Goal: Information Seeking & Learning: Learn about a topic

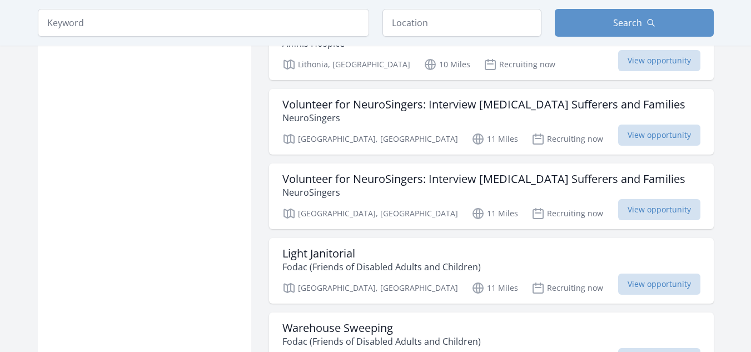
scroll to position [1372, 0]
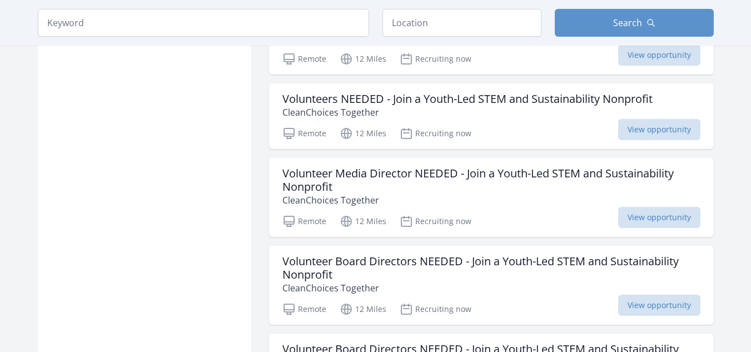
scroll to position [2263, 0]
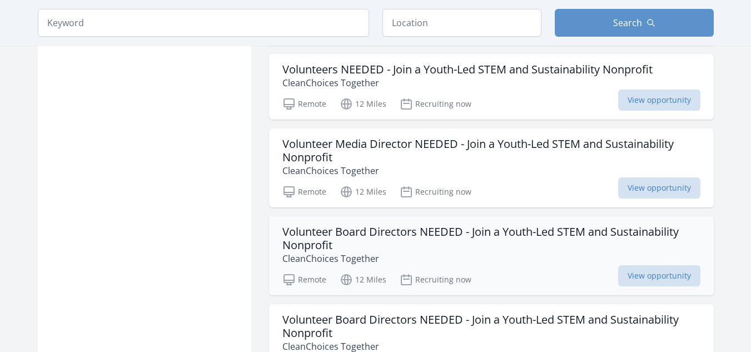
click at [483, 225] on h3 "Volunteer Board Directors NEEDED - Join a Youth-Led STEM and Sustainability Non…" at bounding box center [492, 238] width 418 height 27
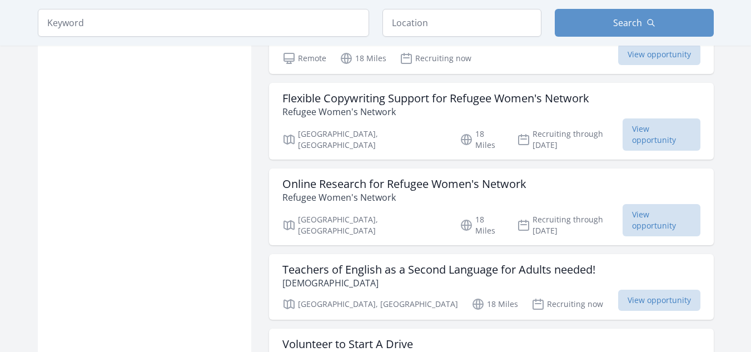
scroll to position [4364, 0]
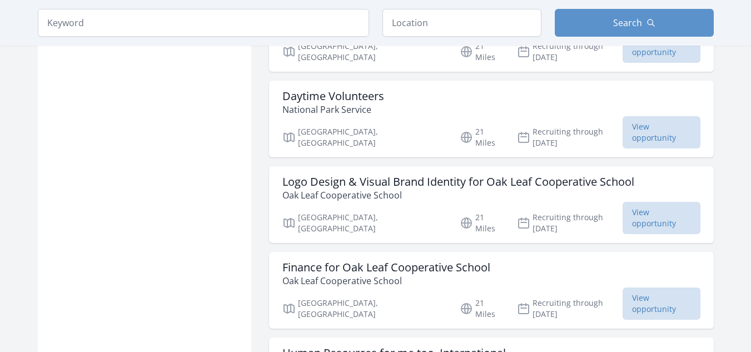
scroll to position [5601, 0]
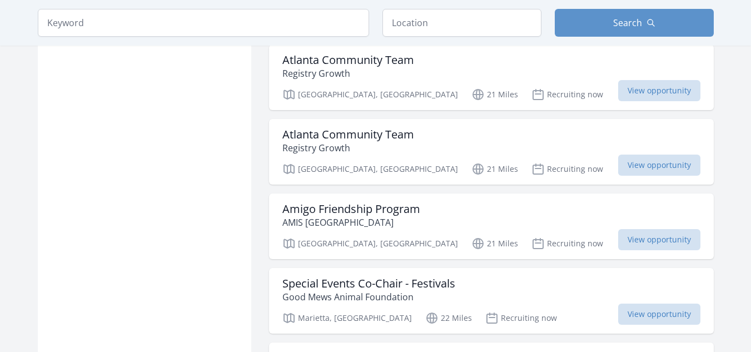
scroll to position [7213, 0]
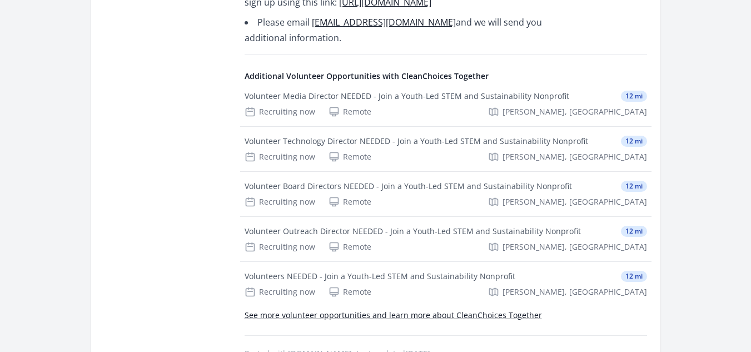
scroll to position [1038, 0]
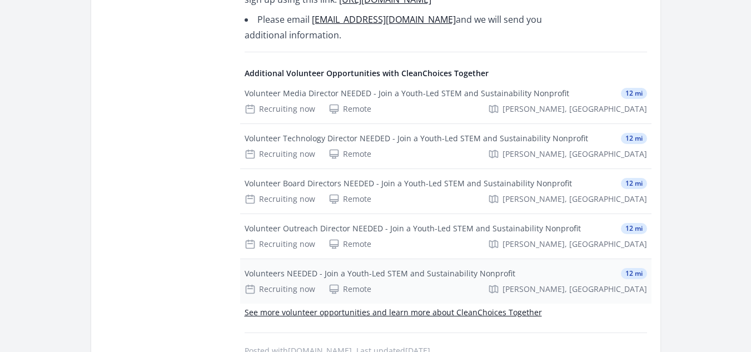
click at [428, 275] on div "Volunteers NEEDED - Join a Youth-Led STEM and Sustainability Nonprofit" at bounding box center [380, 273] width 271 height 11
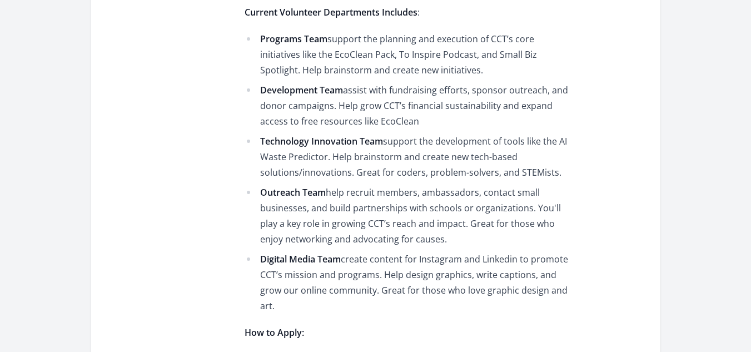
scroll to position [826, 0]
